Goal: Check status: Check status

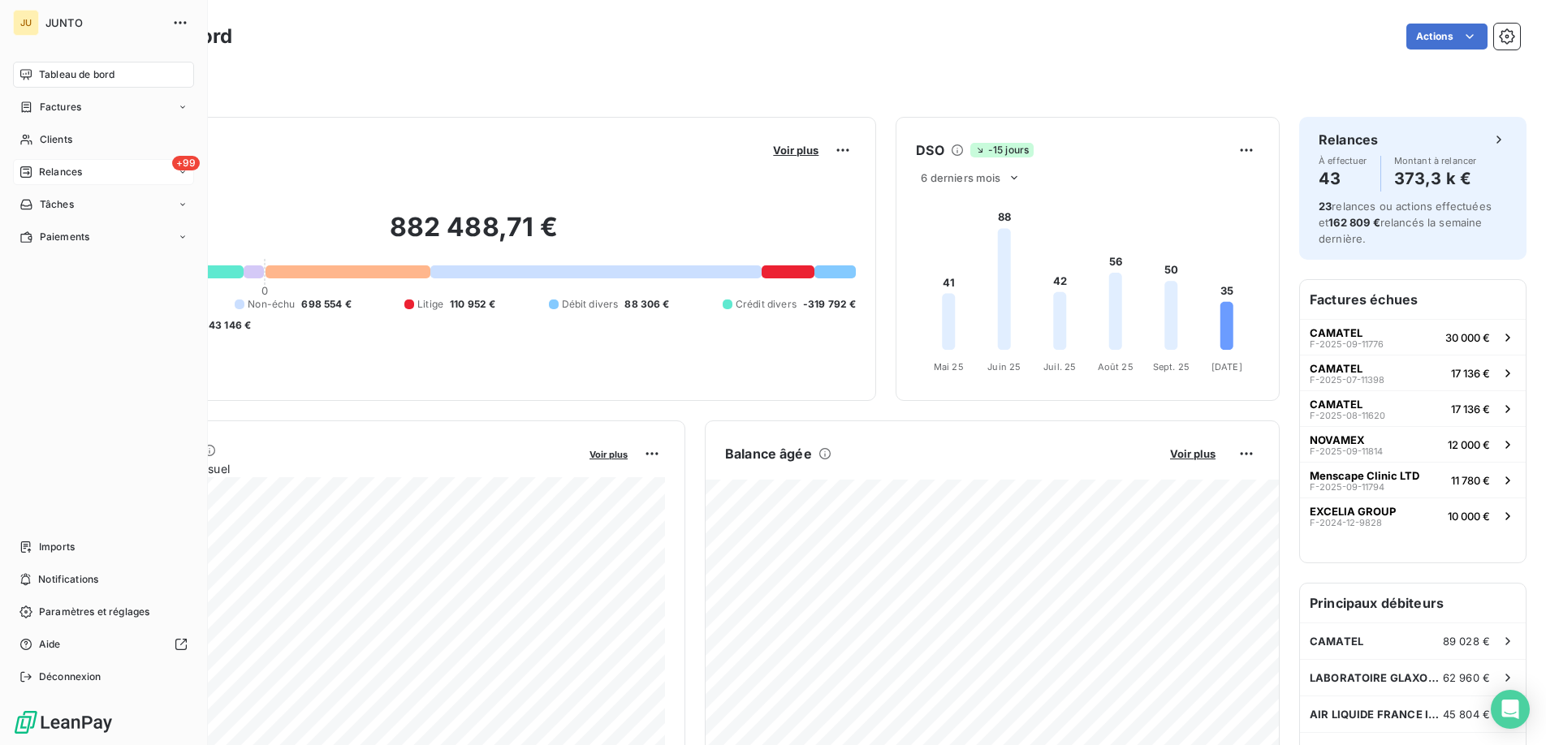
click at [32, 169] on div "Relances" at bounding box center [50, 172] width 63 height 15
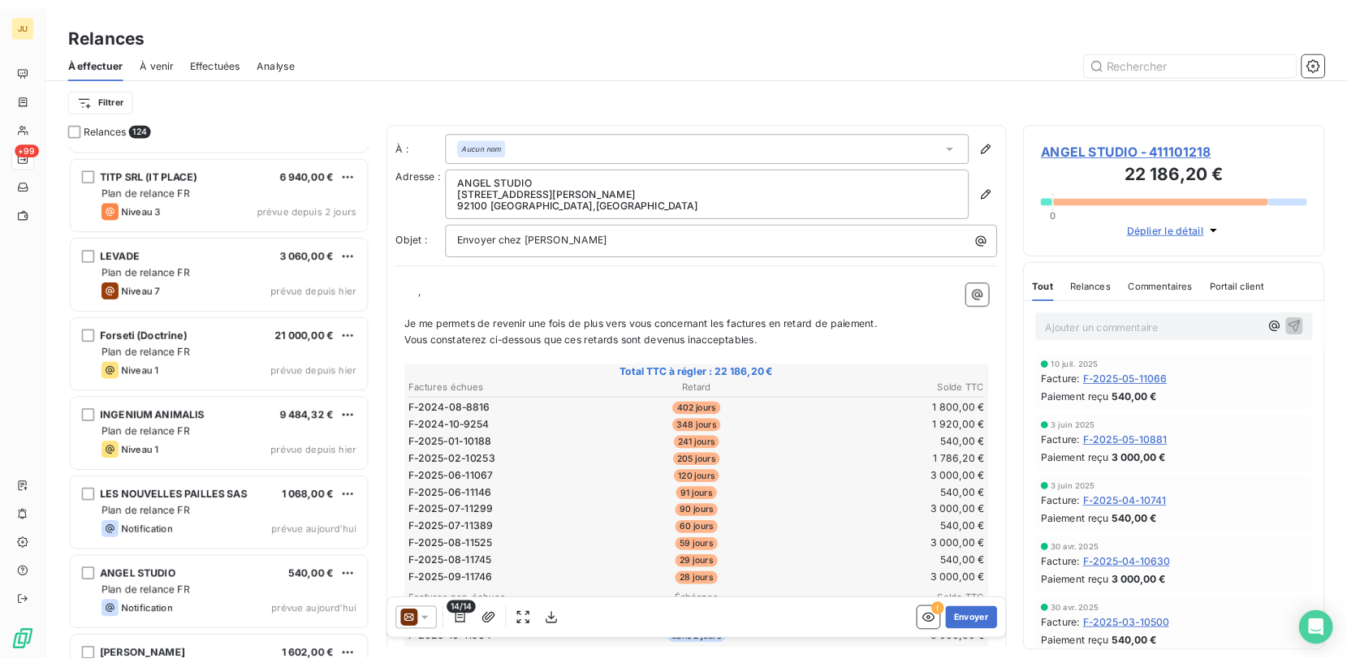
scroll to position [3523, 0]
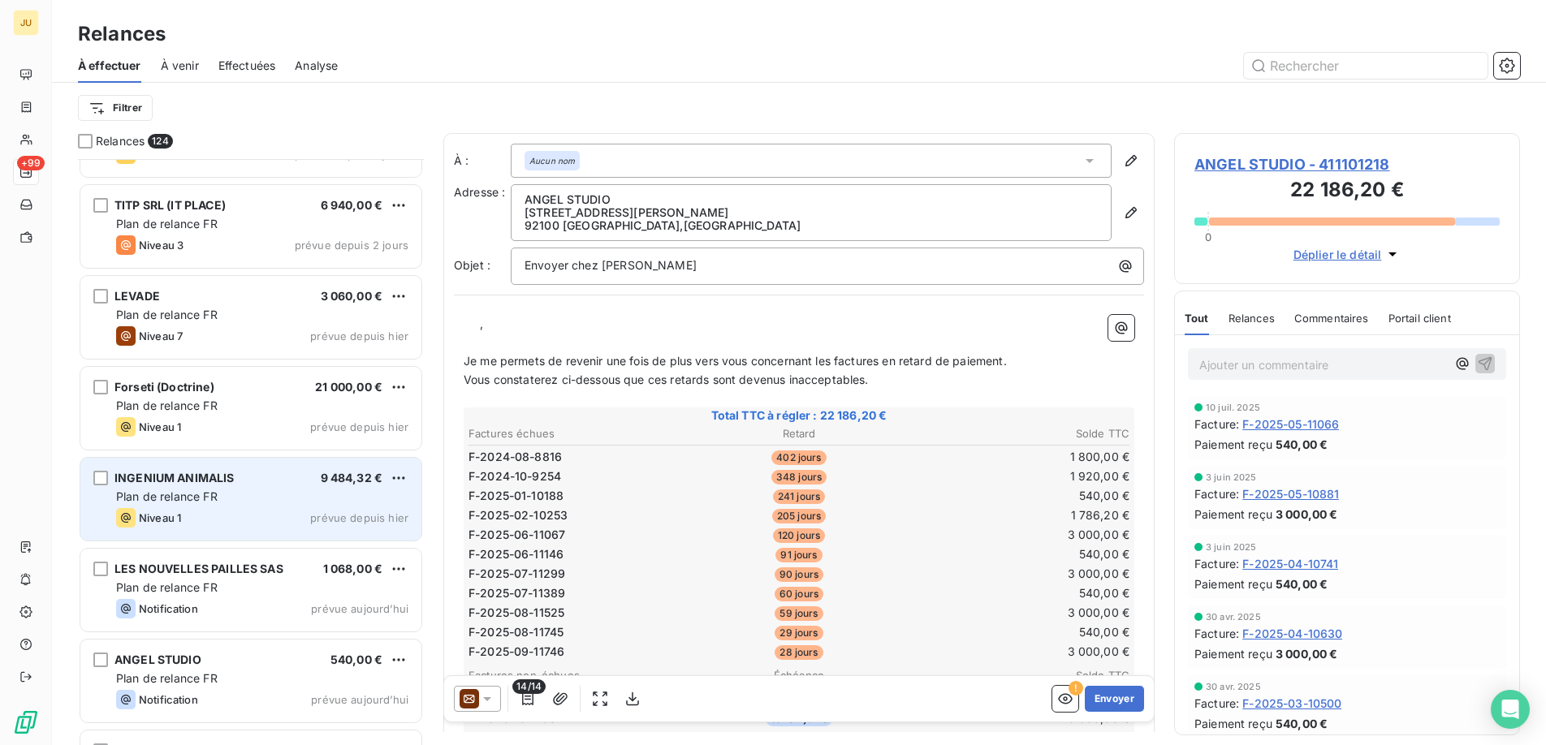
click at [285, 468] on div "INGENIUM ANIMALIS 9 484,32 € Plan de relance FR Niveau 1 prévue depuis hier" at bounding box center [250, 499] width 341 height 83
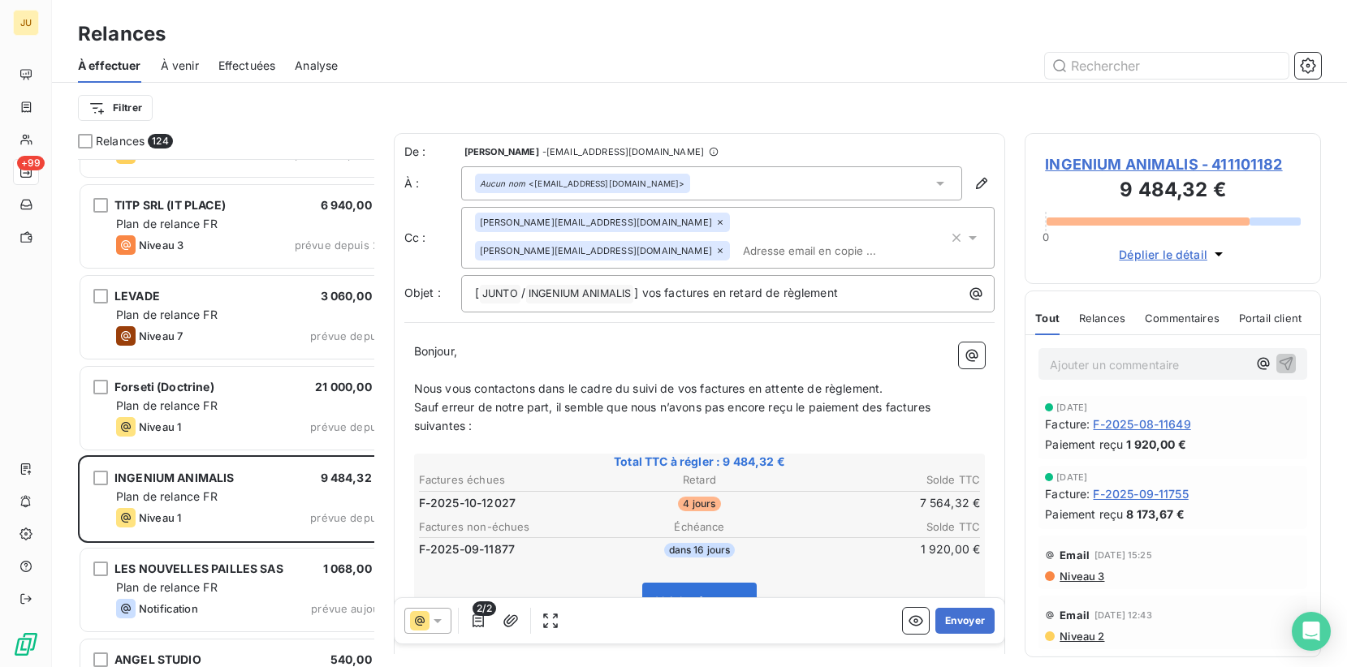
scroll to position [508, 296]
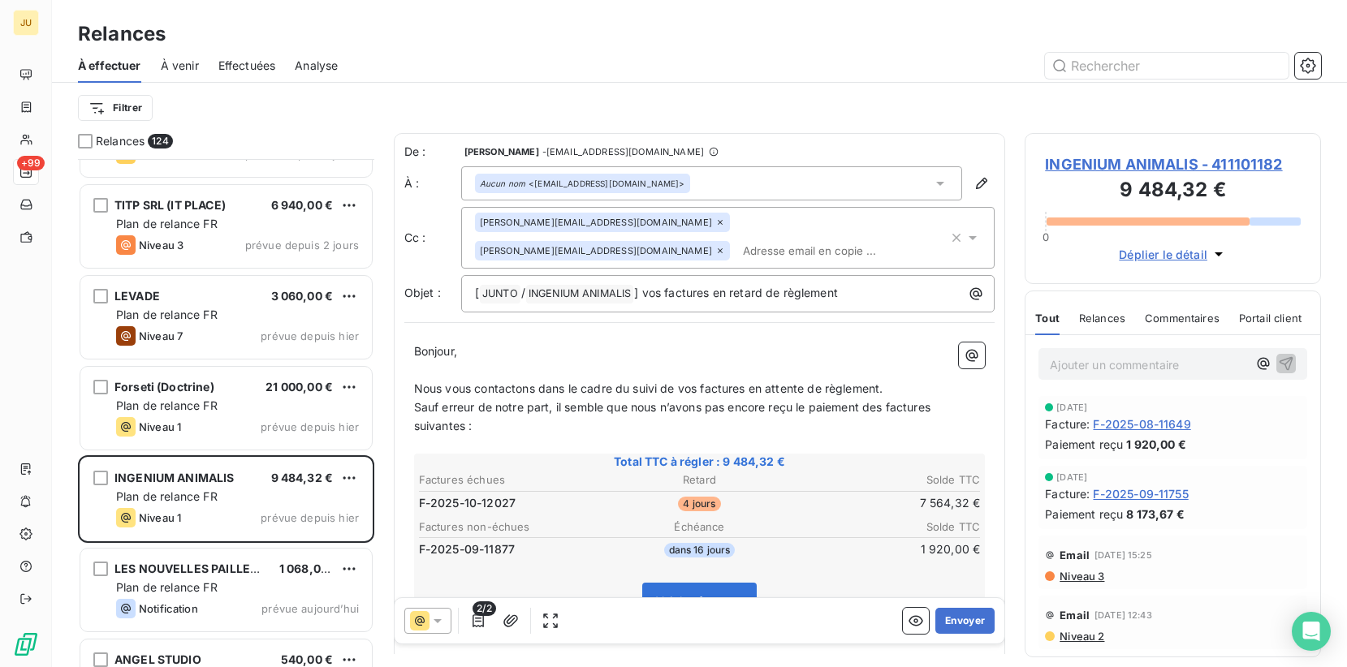
click at [1080, 576] on span "Niveau 3" at bounding box center [1081, 576] width 46 height 13
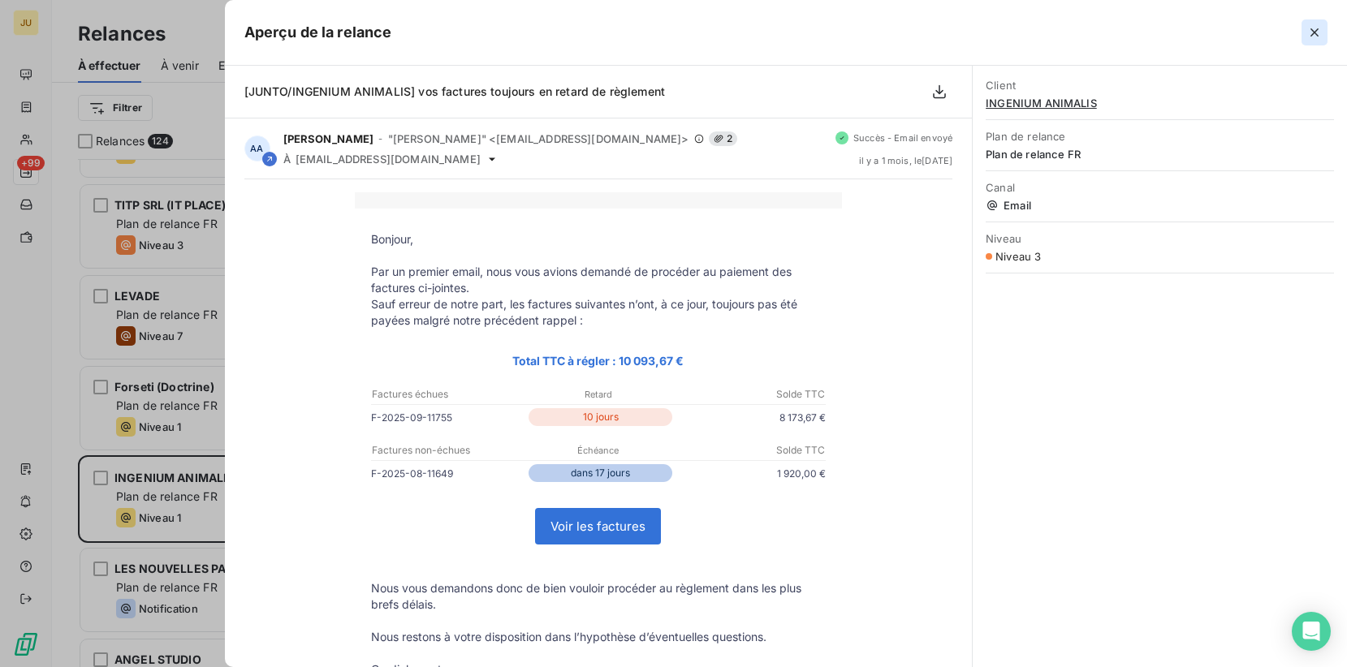
click at [1306, 37] on icon "button" at bounding box center [1314, 32] width 16 height 16
